Goal: Transaction & Acquisition: Purchase product/service

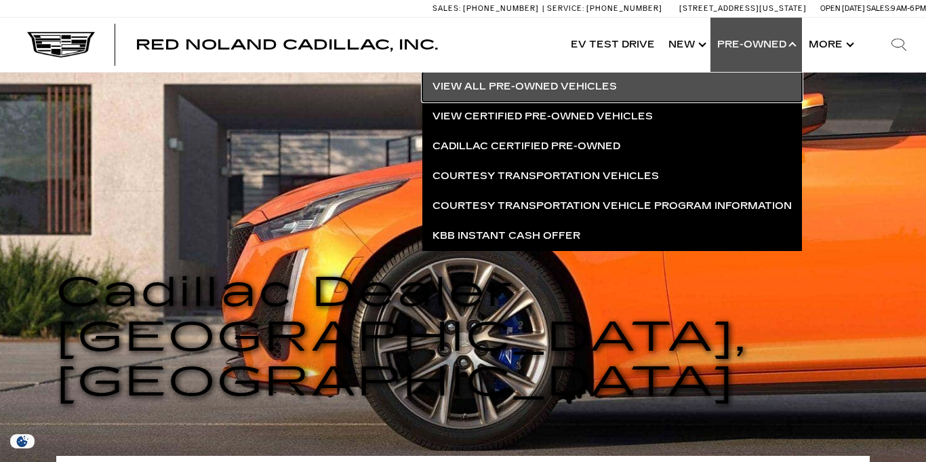
click at [580, 88] on link "View All Pre-Owned Vehicles" at bounding box center [613, 87] width 380 height 30
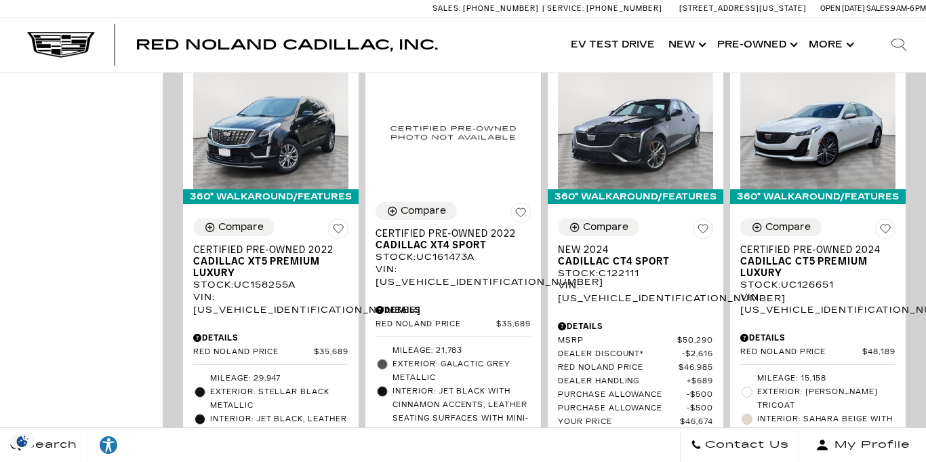
scroll to position [852, 0]
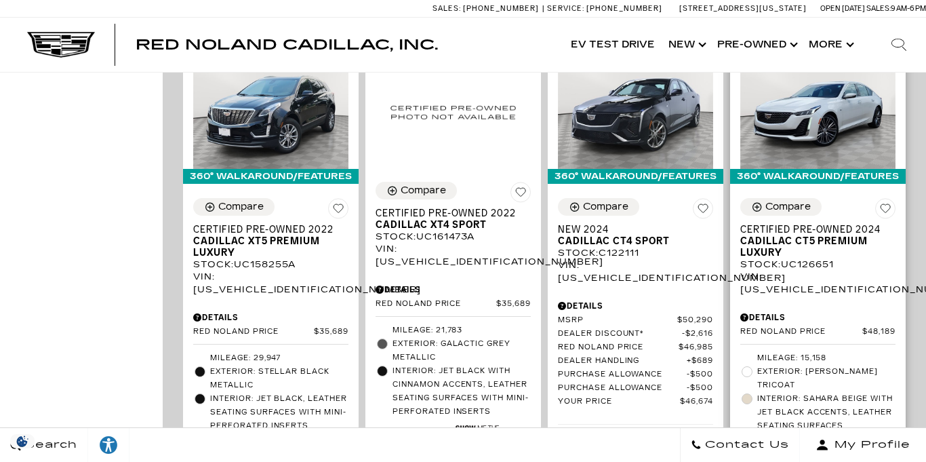
click at [872, 392] on span "Interior: Sahara Beige with Jet Black Accents, Leather Seating Surfaces" at bounding box center [827, 412] width 138 height 41
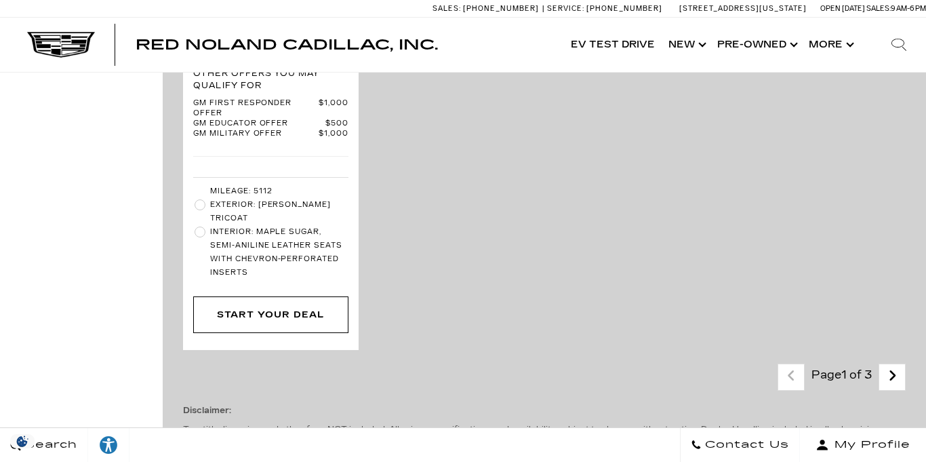
scroll to position [3919, 0]
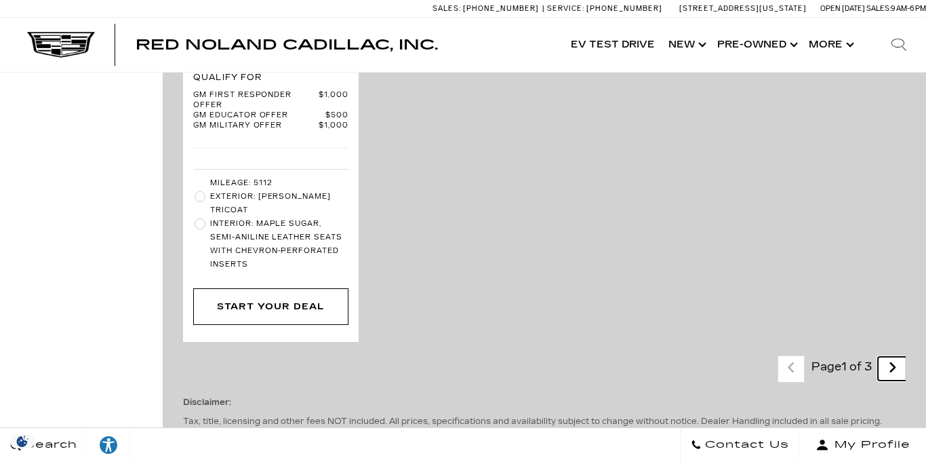
click at [897, 357] on icon "next page" at bounding box center [892, 368] width 9 height 22
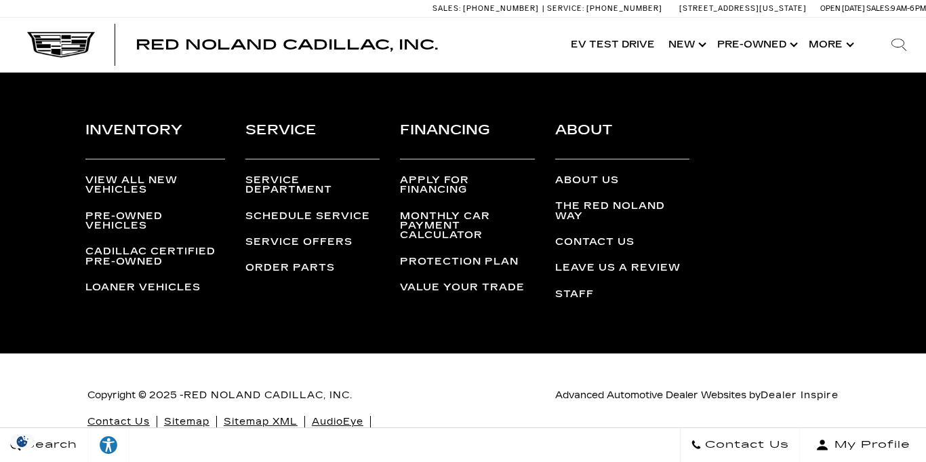
scroll to position [3901, 0]
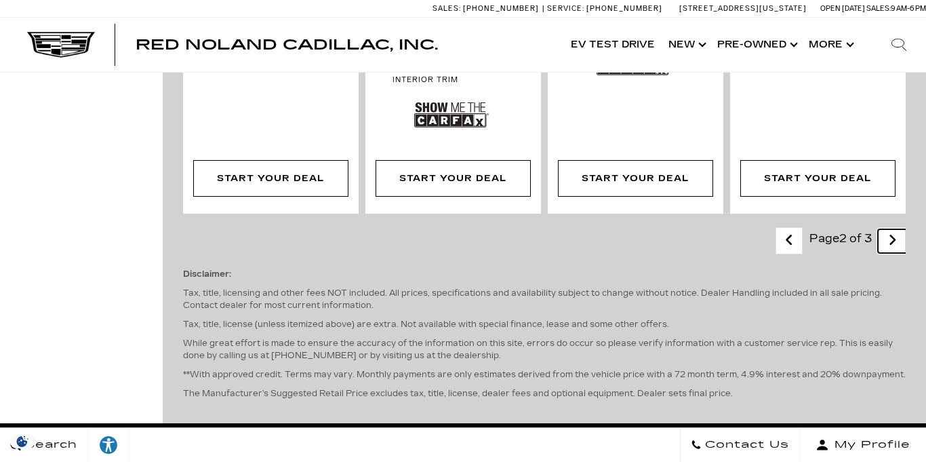
scroll to position [2919, 0]
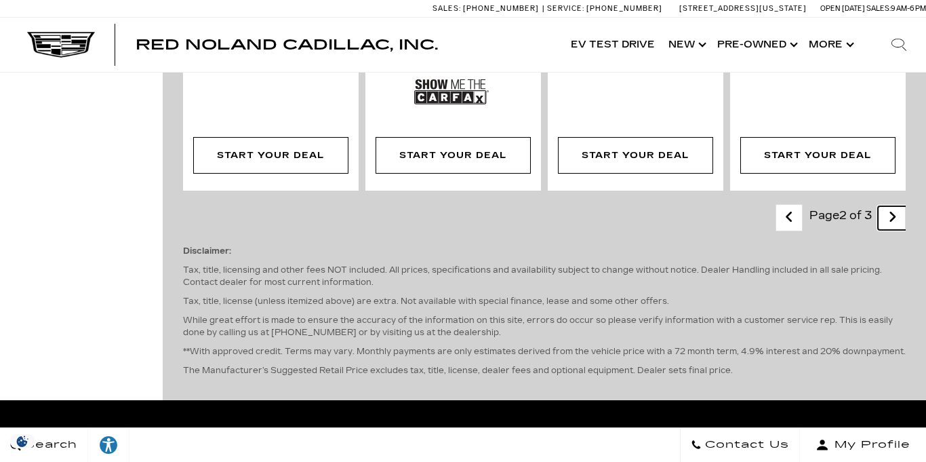
click at [896, 206] on icon "next page" at bounding box center [892, 217] width 9 height 22
